Goal: Navigation & Orientation: Find specific page/section

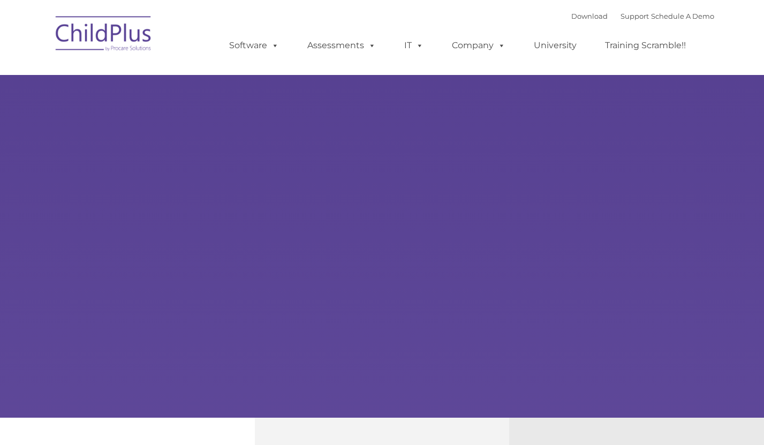
type input ""
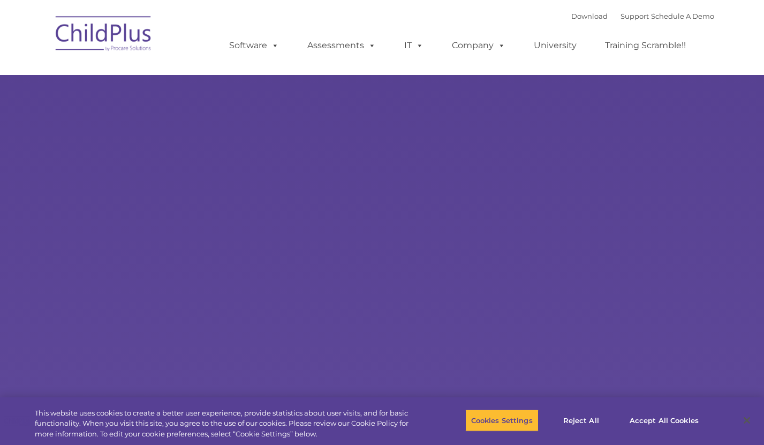
select select "MEDIUM"
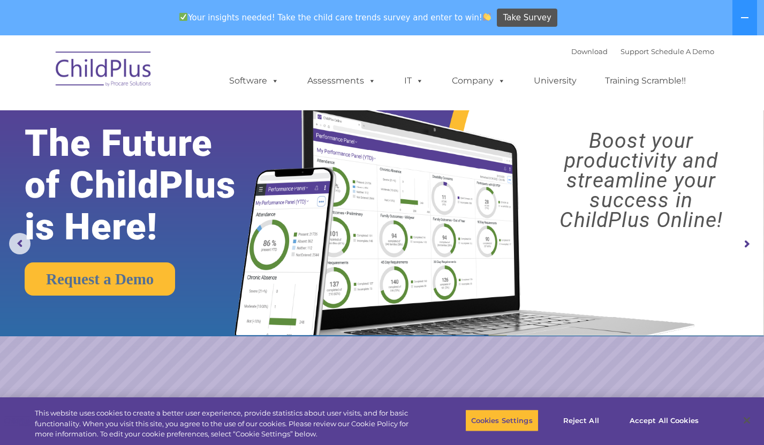
click at [577, 216] on rs-layer "Boost your productivity and streamline your success in ChildPlus Online!" at bounding box center [641, 180] width 226 height 99
click at [739, 242] on rs-arrow at bounding box center [745, 243] width 21 height 21
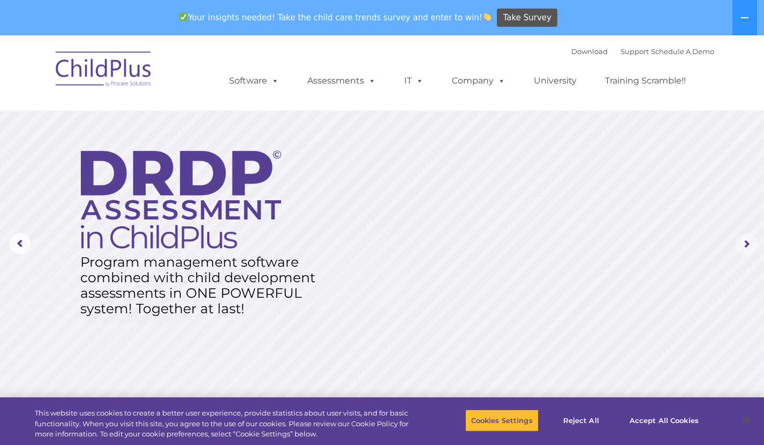
click at [739, 242] on rs-arrow at bounding box center [745, 243] width 21 height 21
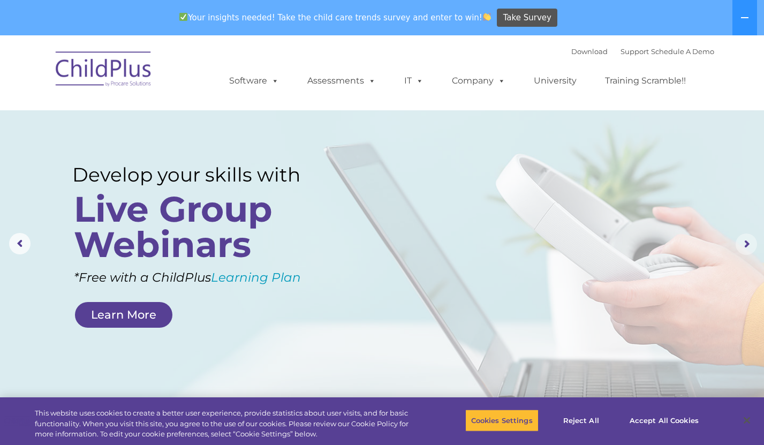
click at [750, 243] on rs-arrow at bounding box center [745, 243] width 21 height 21
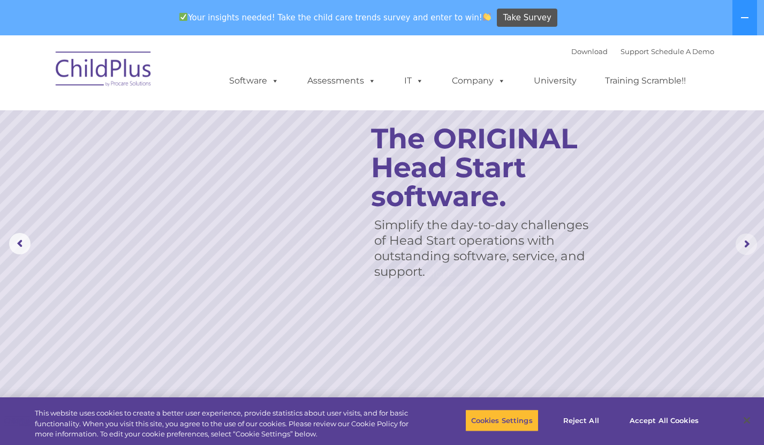
click at [750, 243] on rs-arrow at bounding box center [745, 243] width 21 height 21
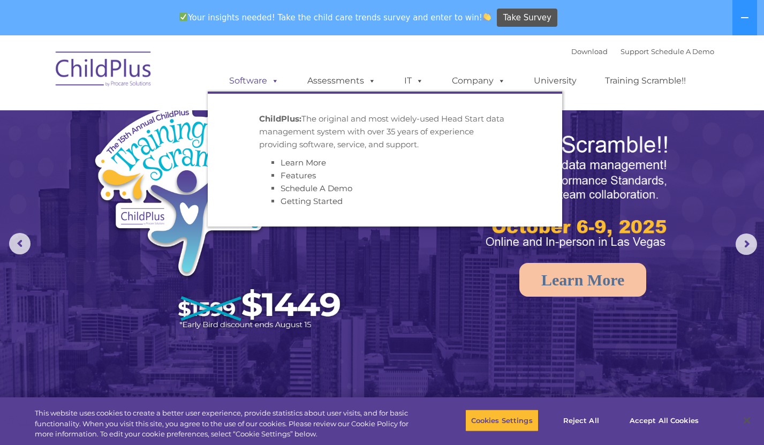
click at [257, 79] on link "Software" at bounding box center [253, 80] width 71 height 21
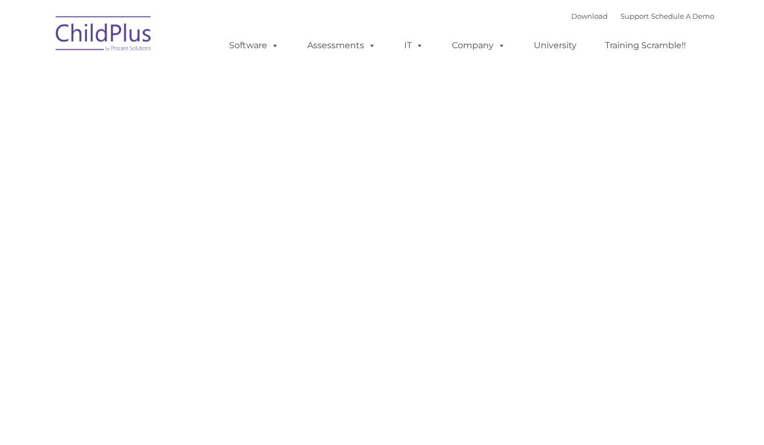
type input ""
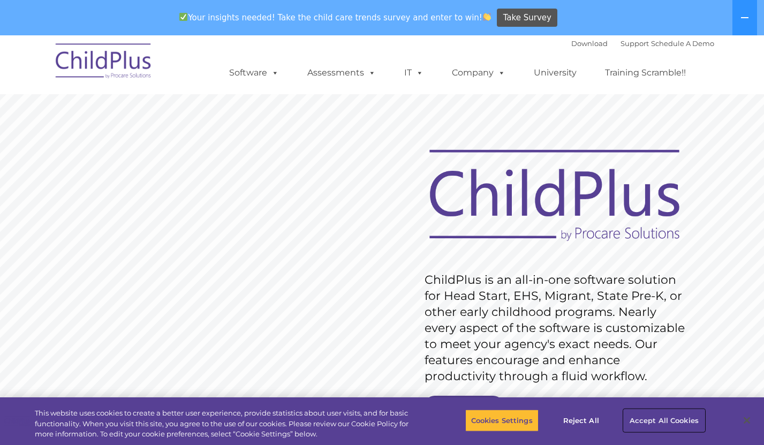
click at [671, 414] on button "Accept All Cookies" at bounding box center [663, 420] width 81 height 22
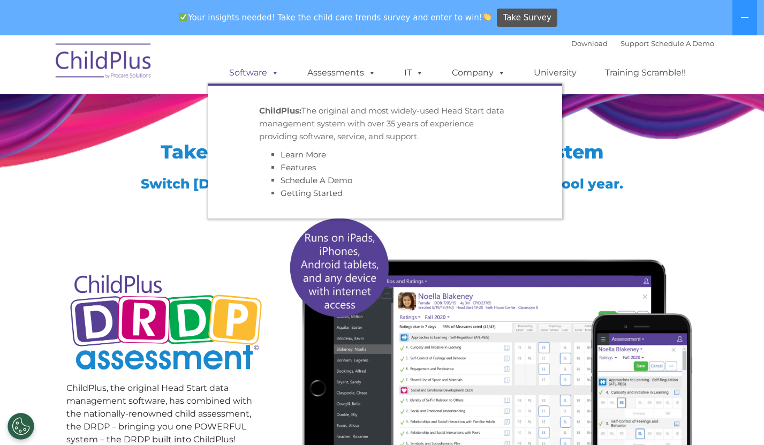
click at [257, 76] on link "Software" at bounding box center [253, 72] width 71 height 21
